Goal: Task Accomplishment & Management: Complete application form

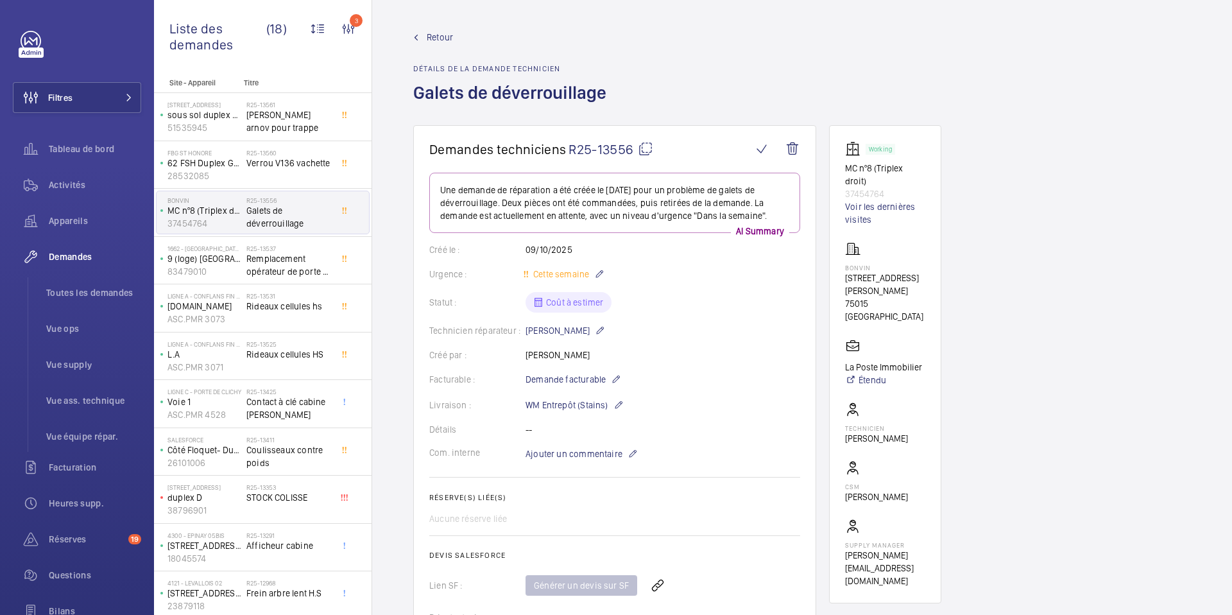
scroll to position [511, 0]
